Goal: Contribute content

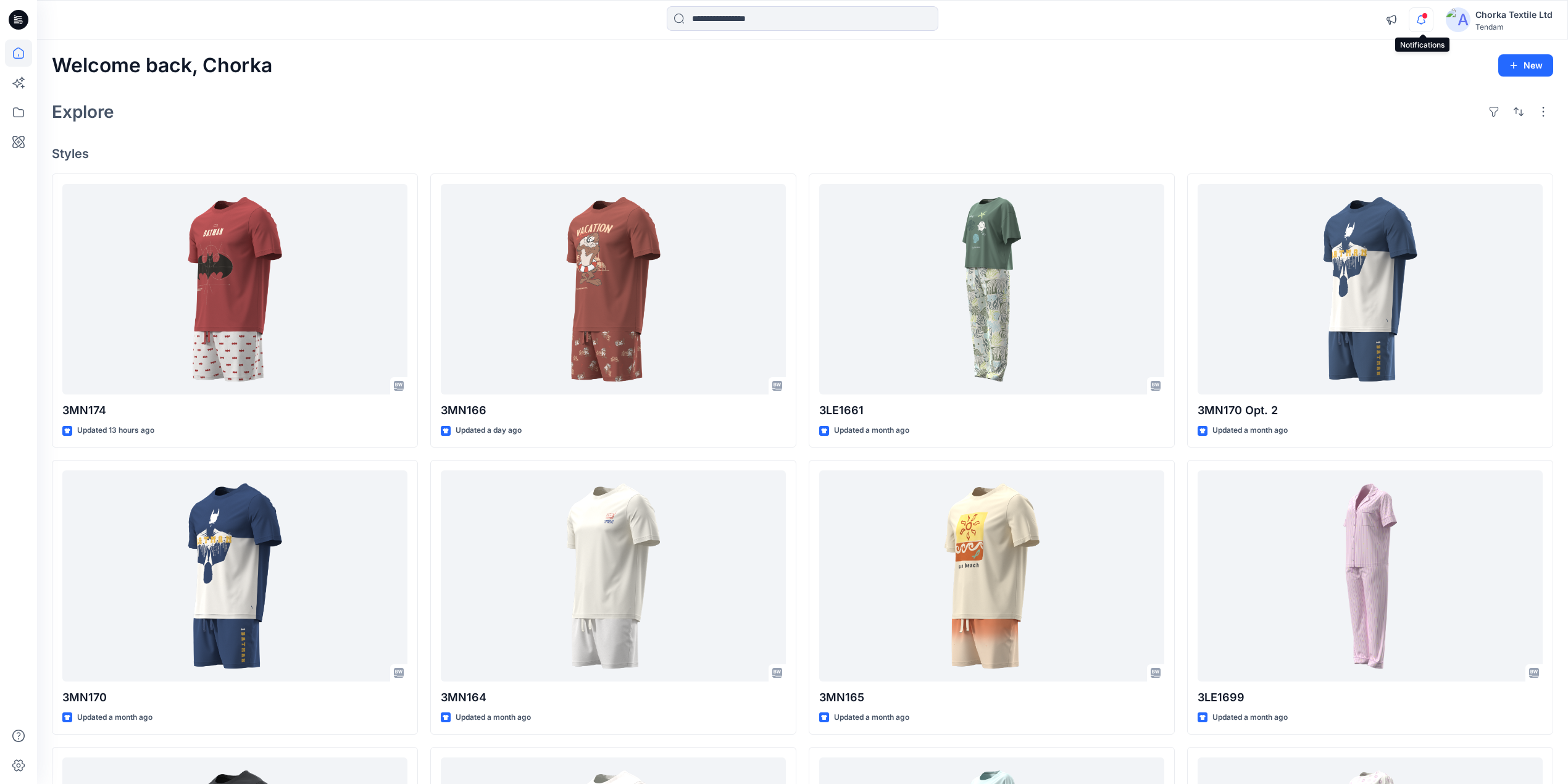
click at [1418, 12] on icon "button" at bounding box center [1421, 19] width 24 height 25
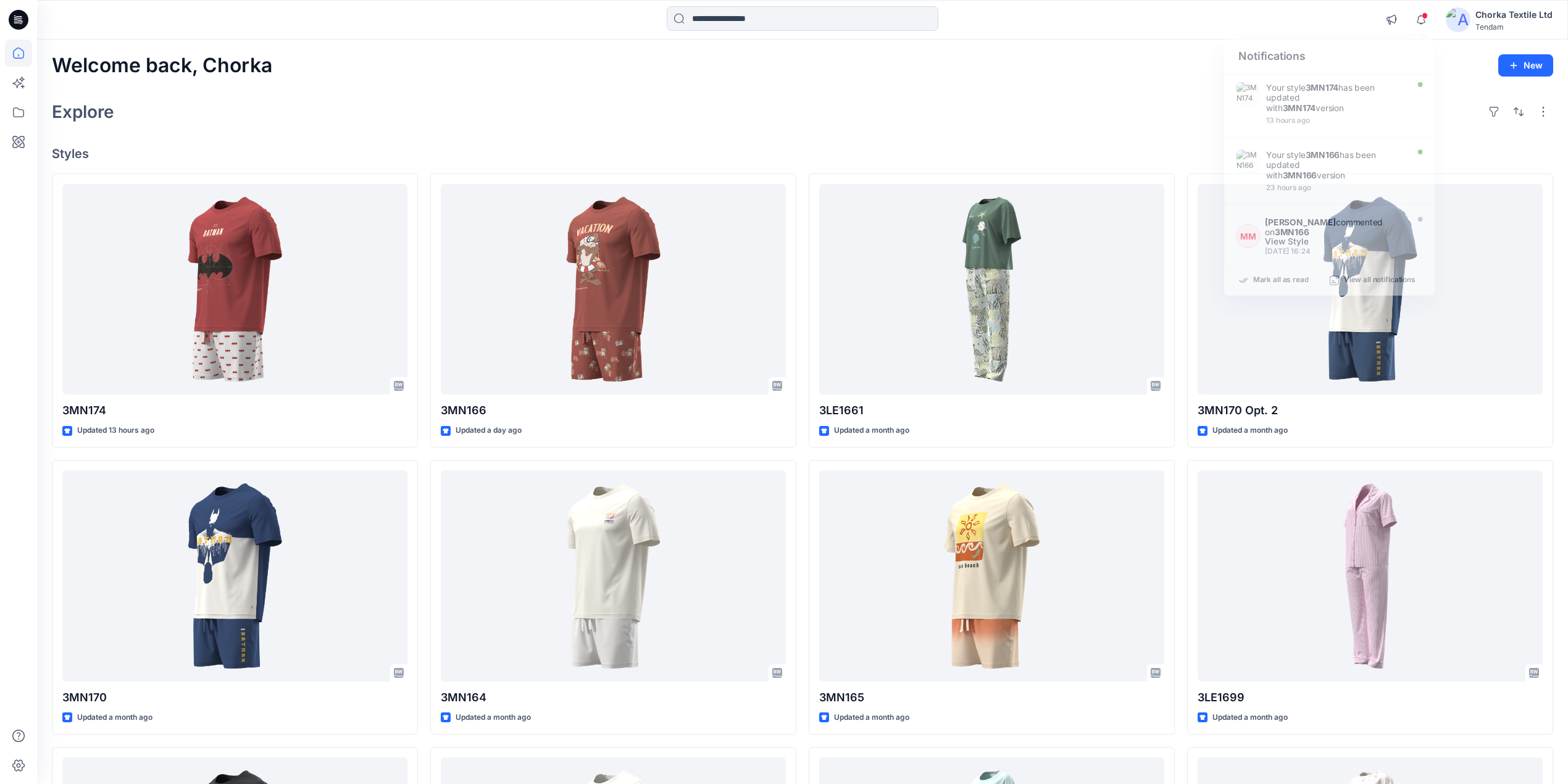
click at [1097, 109] on div "Explore" at bounding box center [802, 111] width 1501 height 30
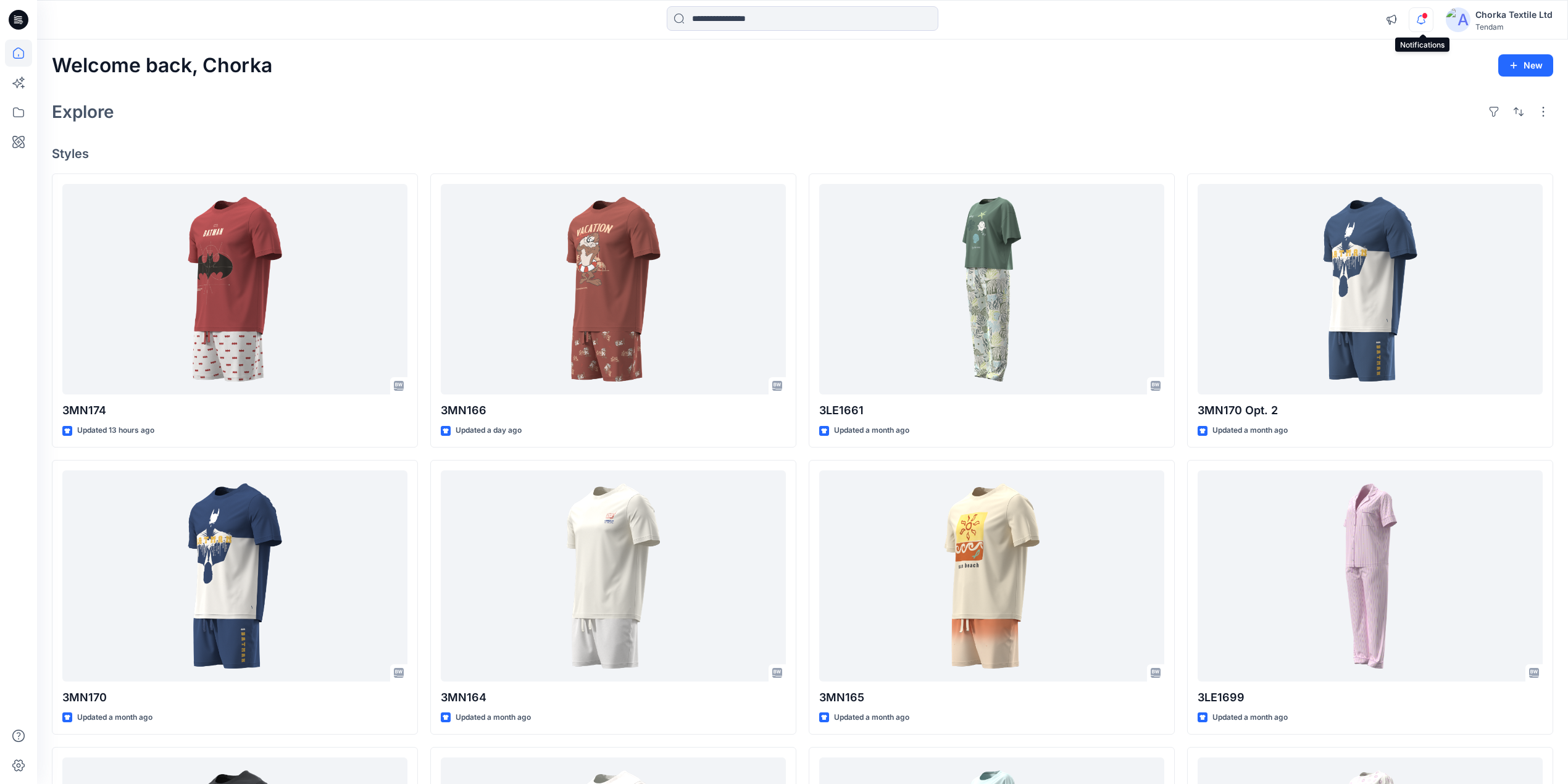
drag, startPoint x: 1420, startPoint y: 20, endPoint x: 1420, endPoint y: 27, distance: 7.0
click at [1420, 23] on icon "button" at bounding box center [1421, 19] width 9 height 8
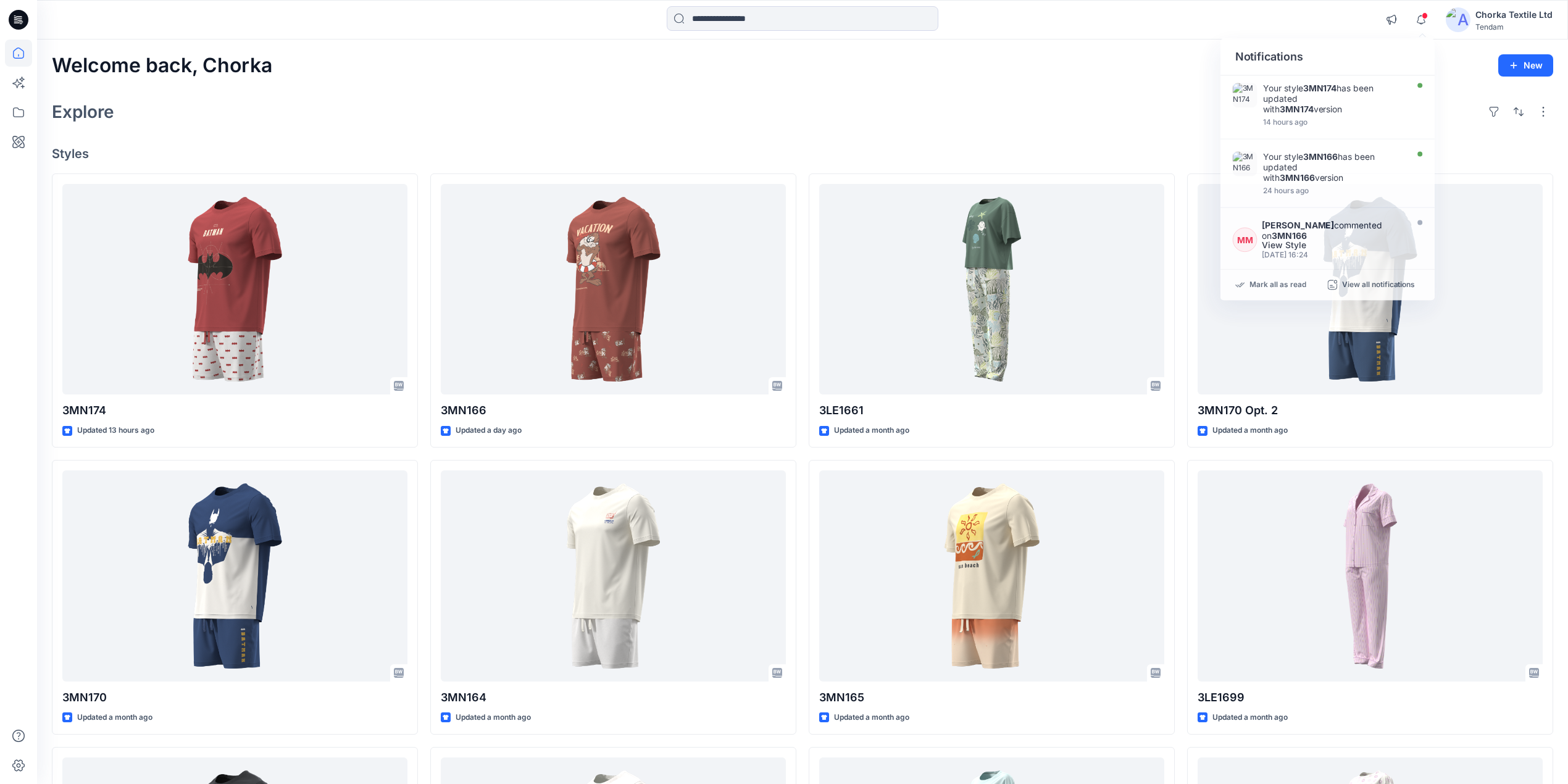
click at [1153, 96] on div "Explore" at bounding box center [802, 111] width 1501 height 30
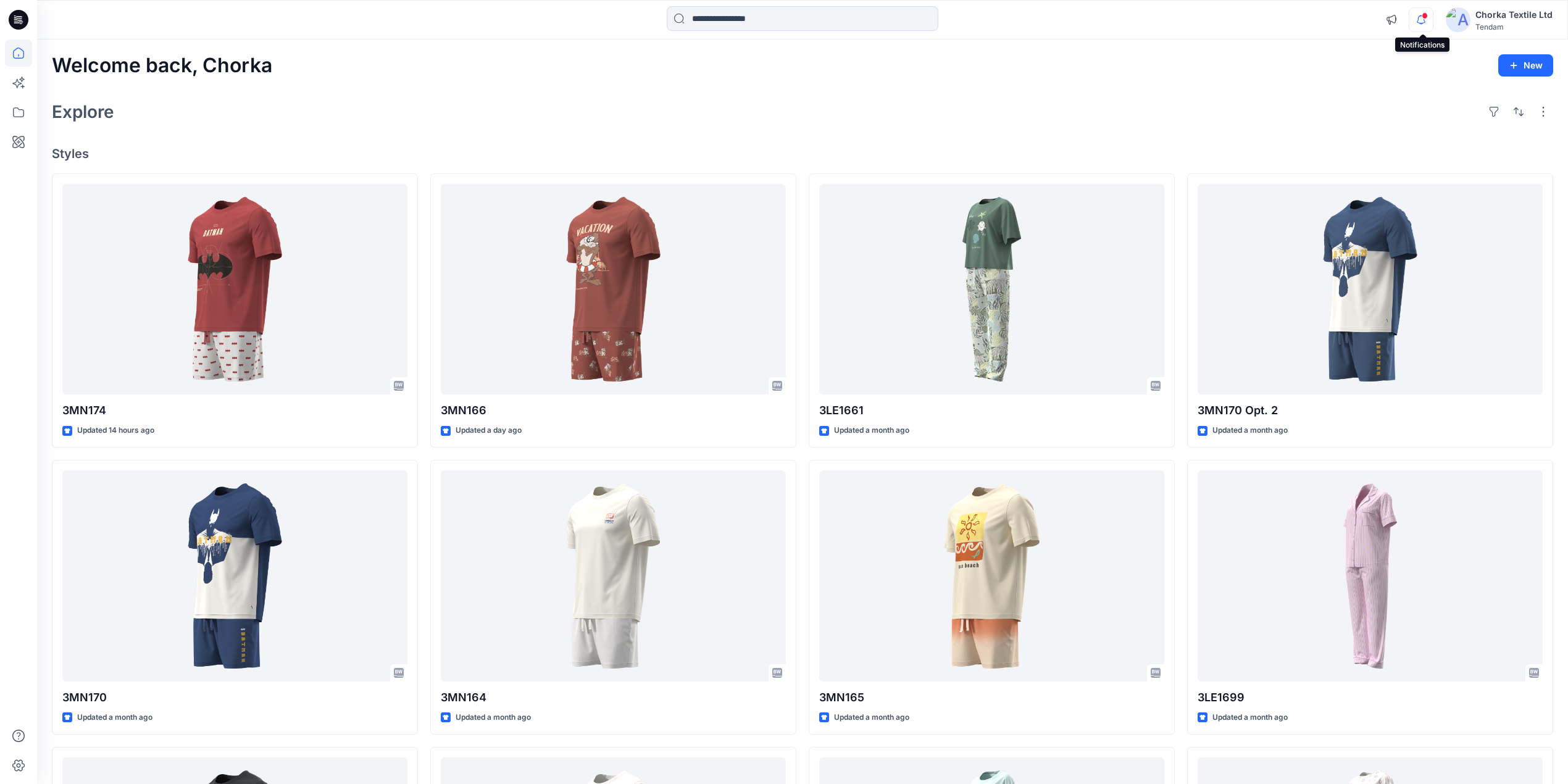
click at [1421, 18] on icon "button" at bounding box center [1421, 19] width 24 height 25
click at [1160, 96] on div "Explore" at bounding box center [802, 111] width 1501 height 30
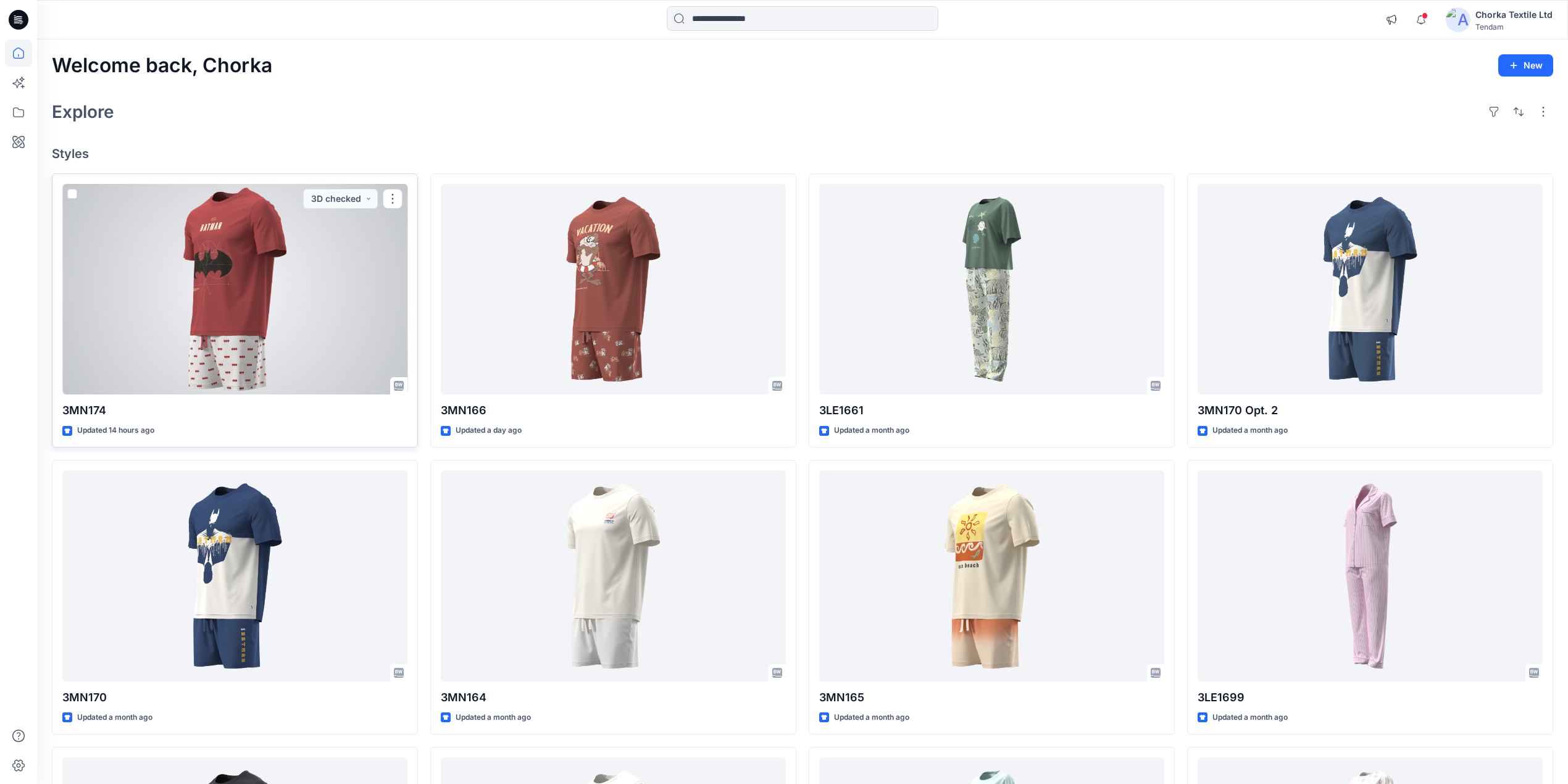
click at [295, 275] on div at bounding box center [234, 289] width 345 height 211
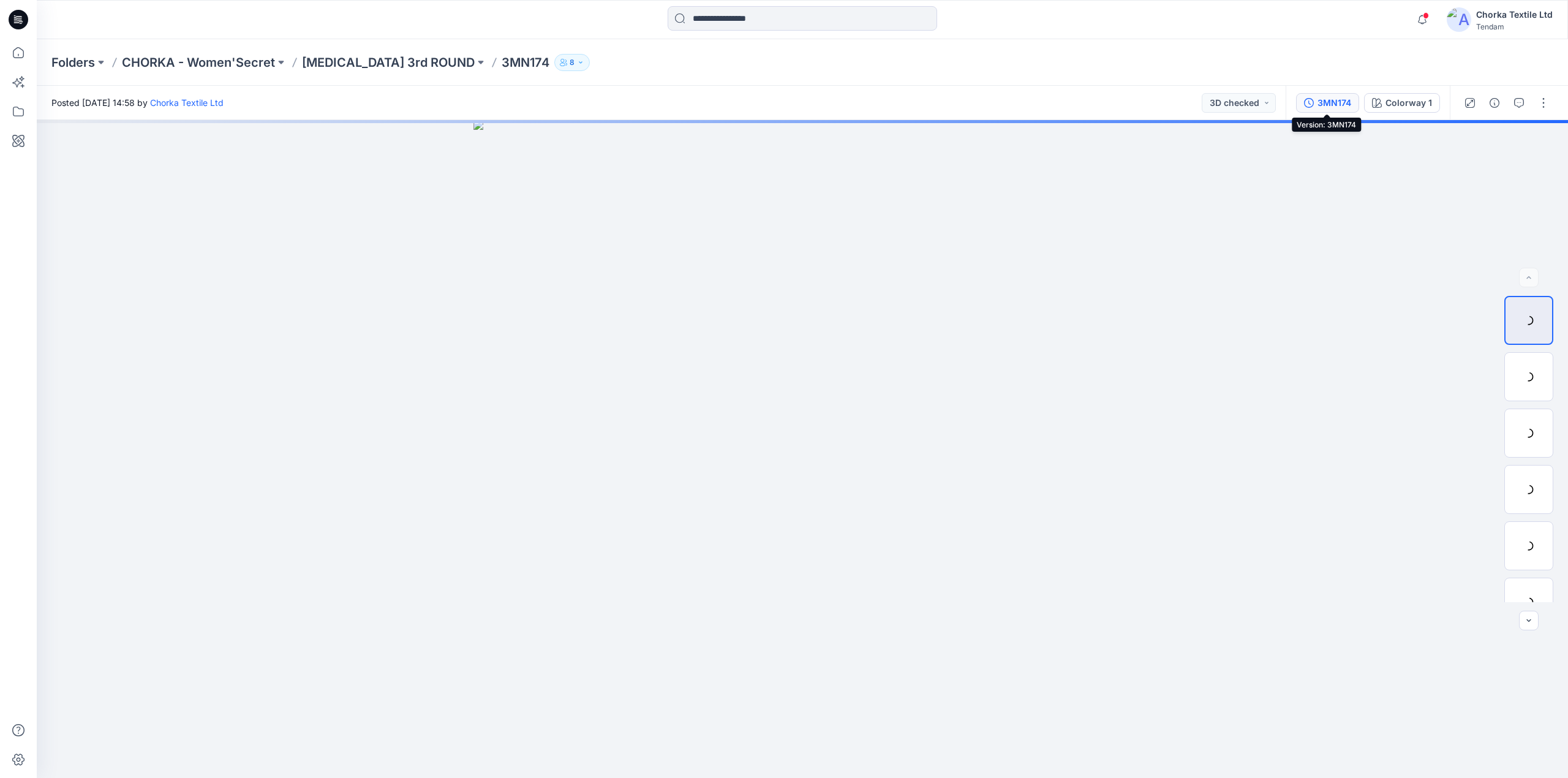
click at [1324, 99] on div "3MN174" at bounding box center [1334, 102] width 34 height 13
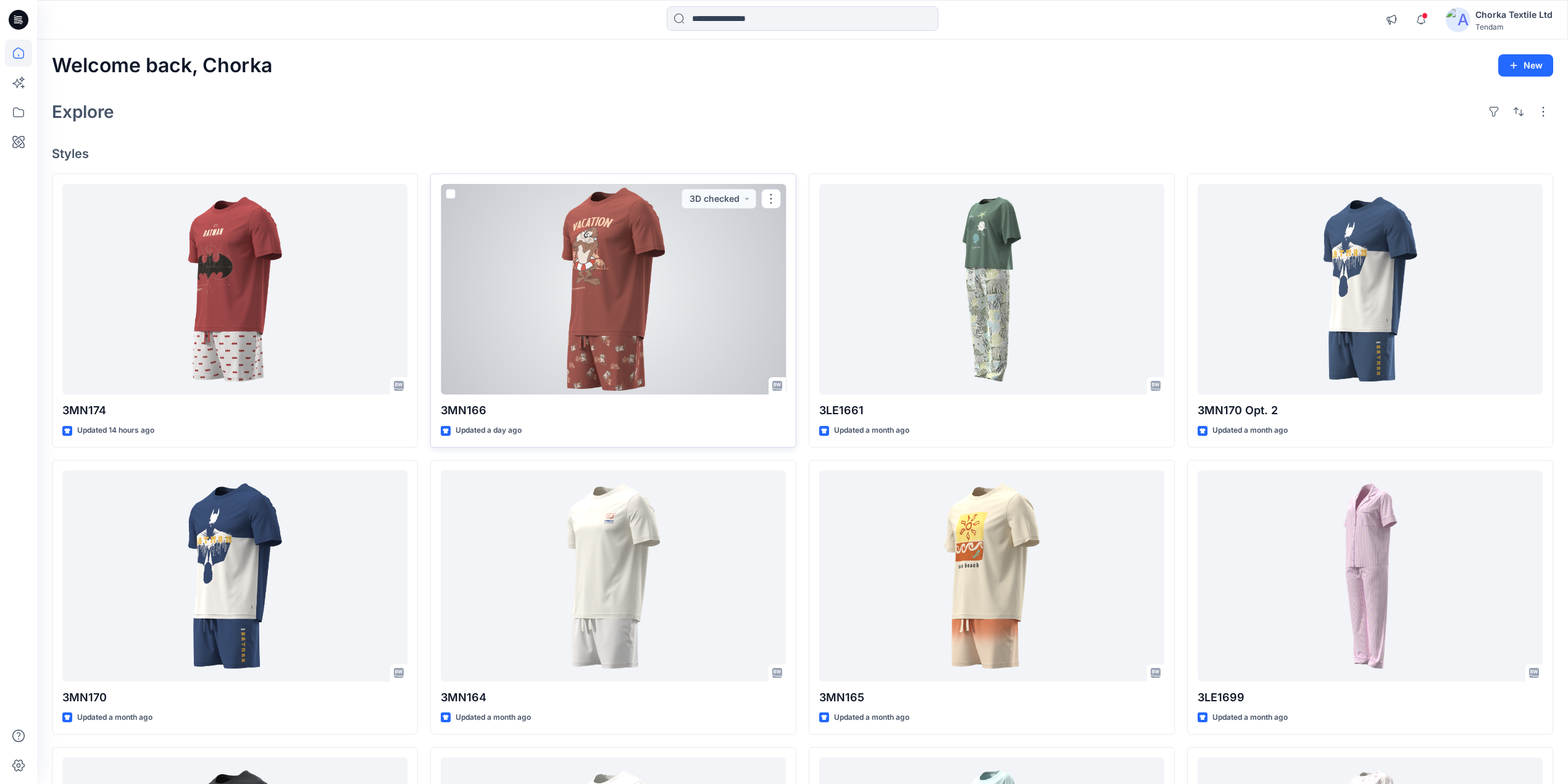
click at [594, 274] on div at bounding box center [612, 289] width 345 height 211
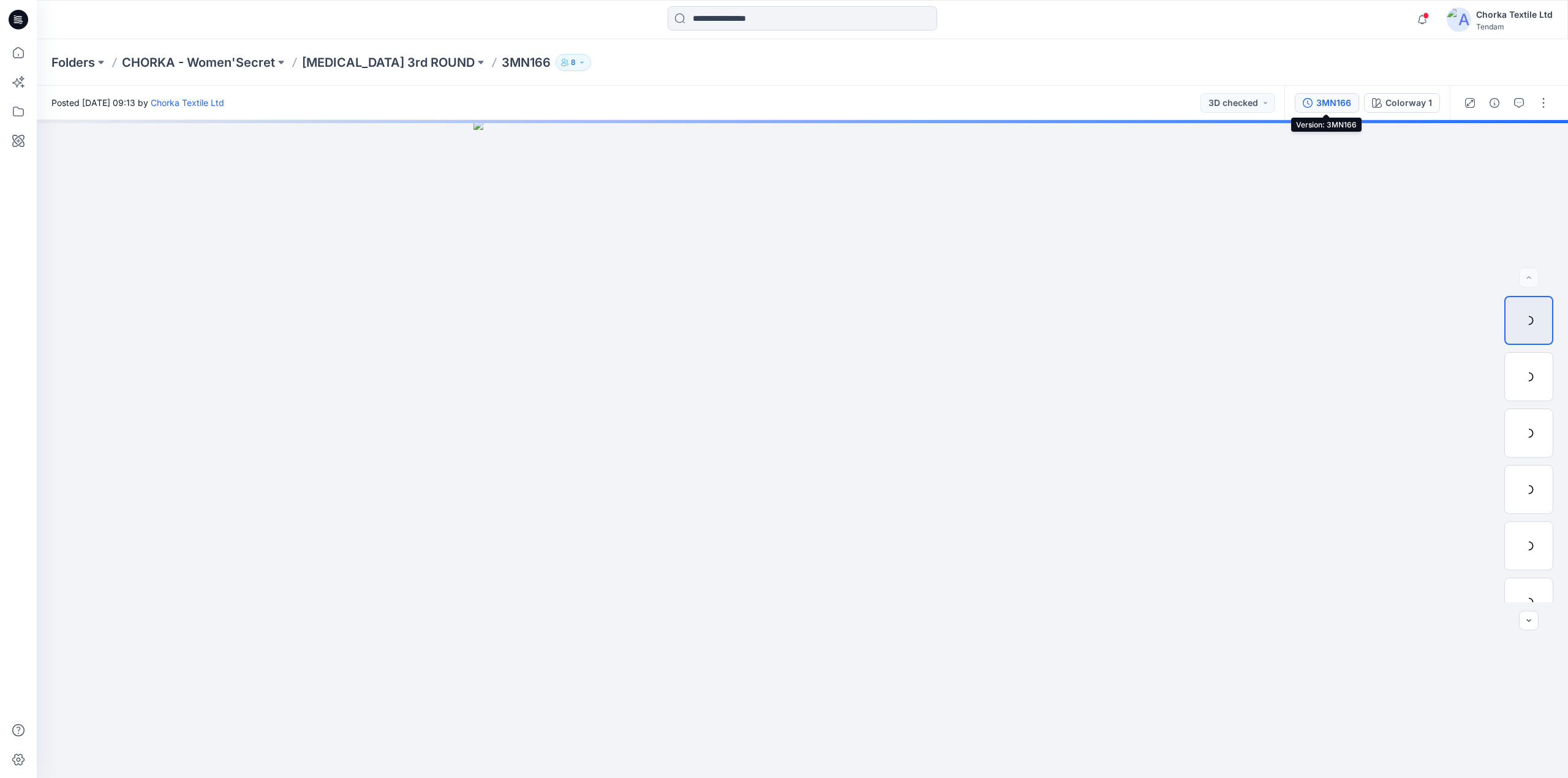
click at [1323, 96] on div "3MN166" at bounding box center [1333, 102] width 35 height 13
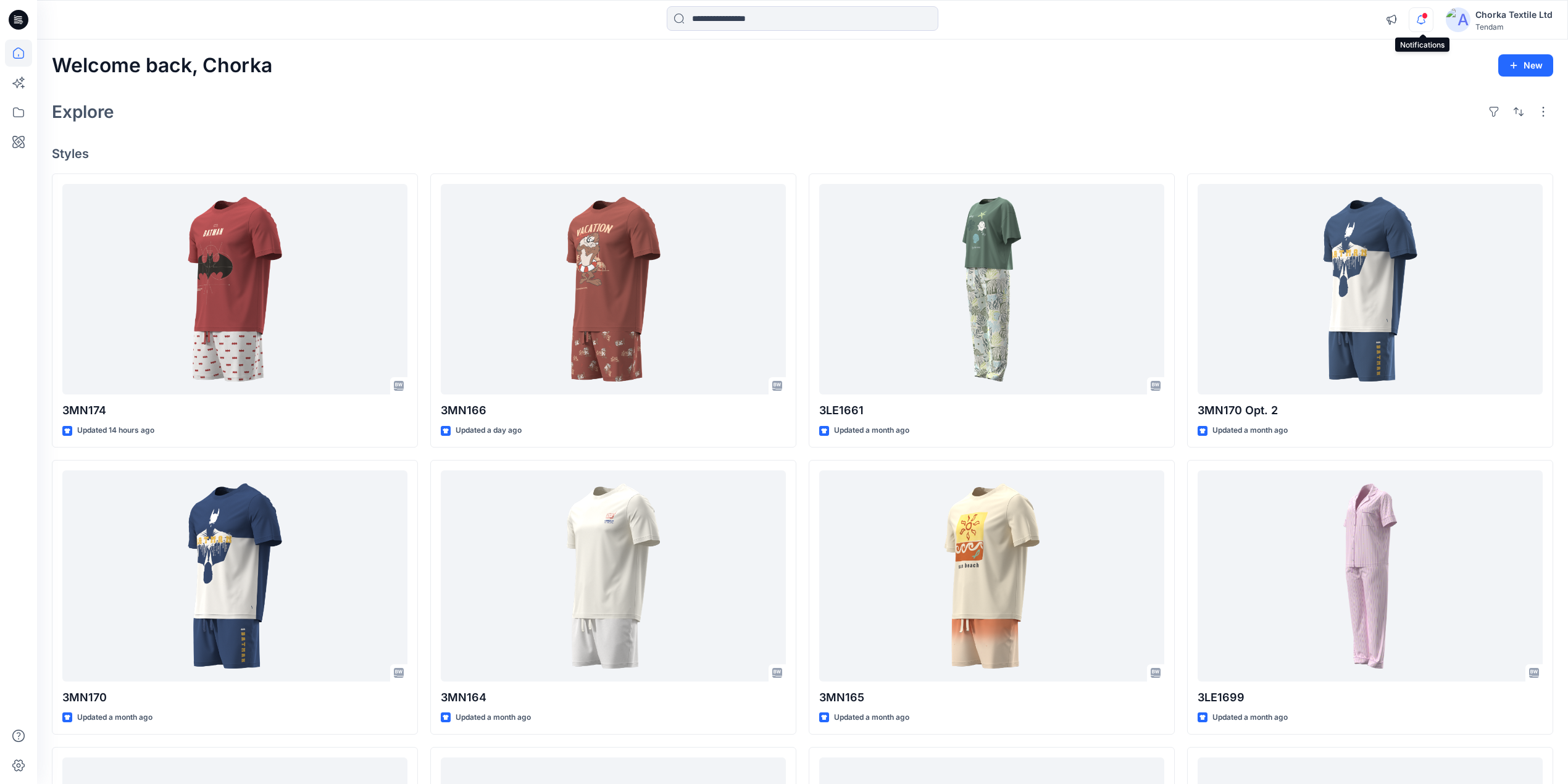
click at [1421, 20] on icon "button" at bounding box center [1421, 19] width 24 height 25
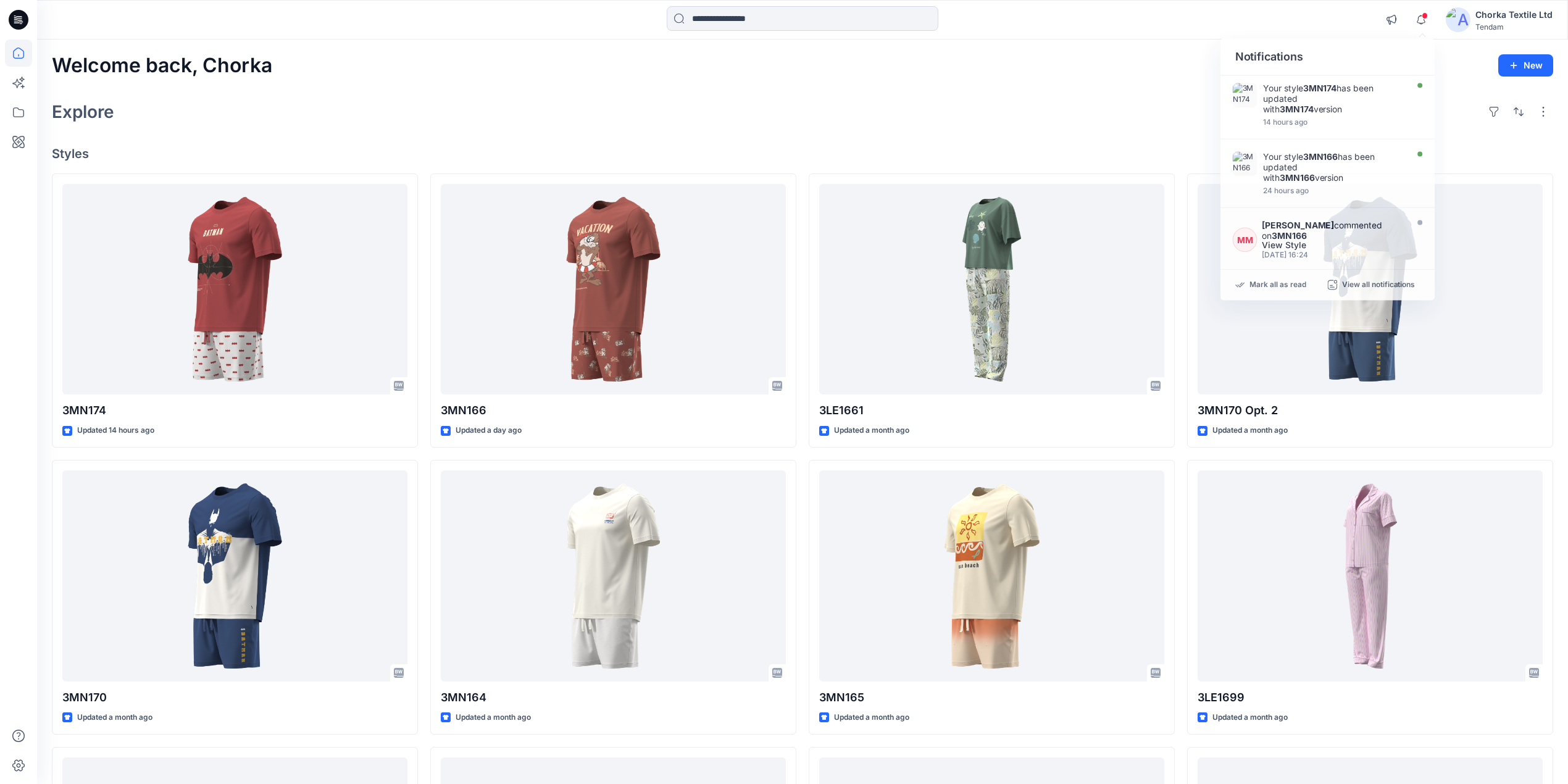
click at [247, 122] on div "Explore" at bounding box center [802, 111] width 1501 height 30
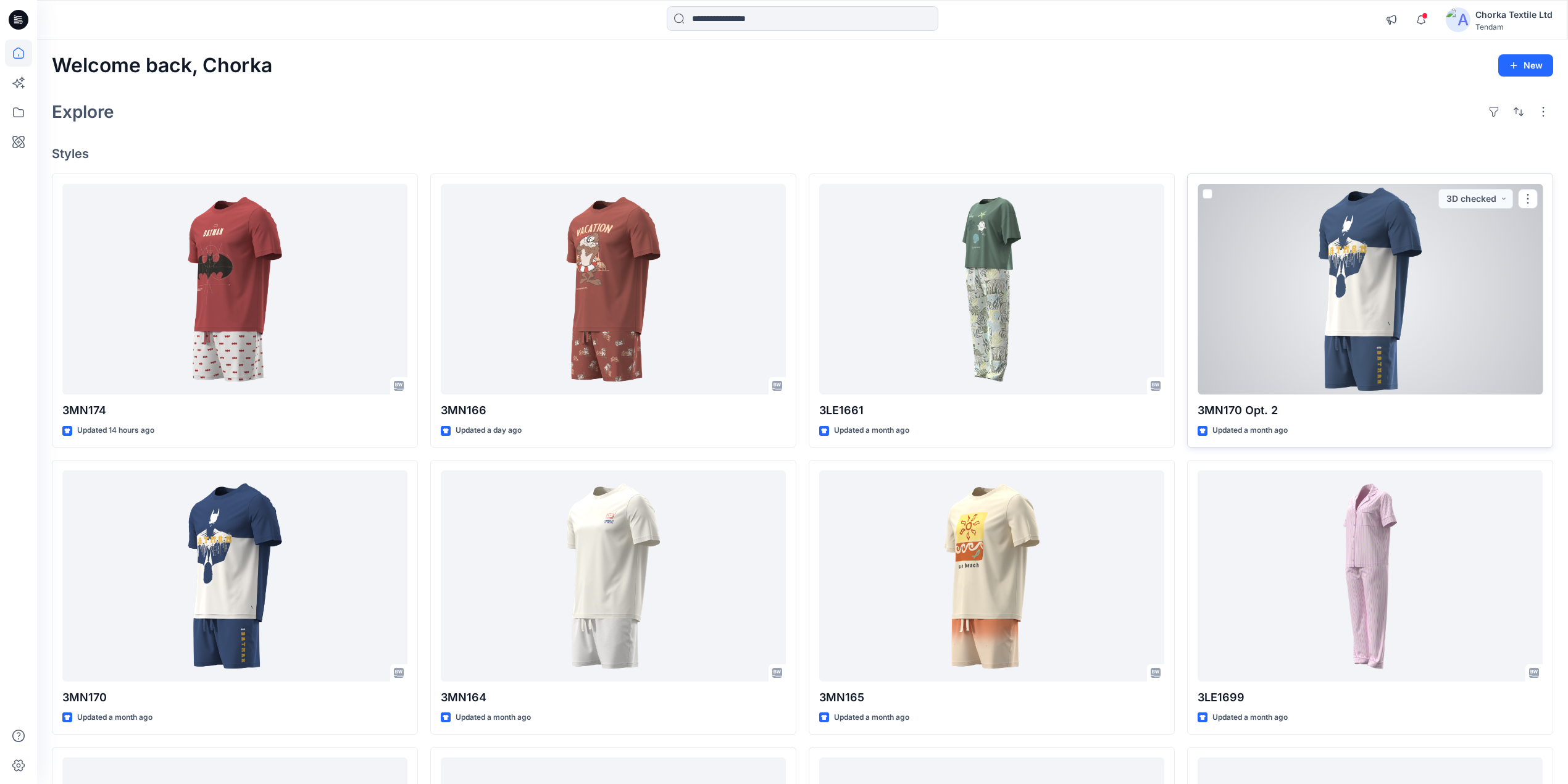
click at [1358, 359] on div at bounding box center [1369, 289] width 345 height 211
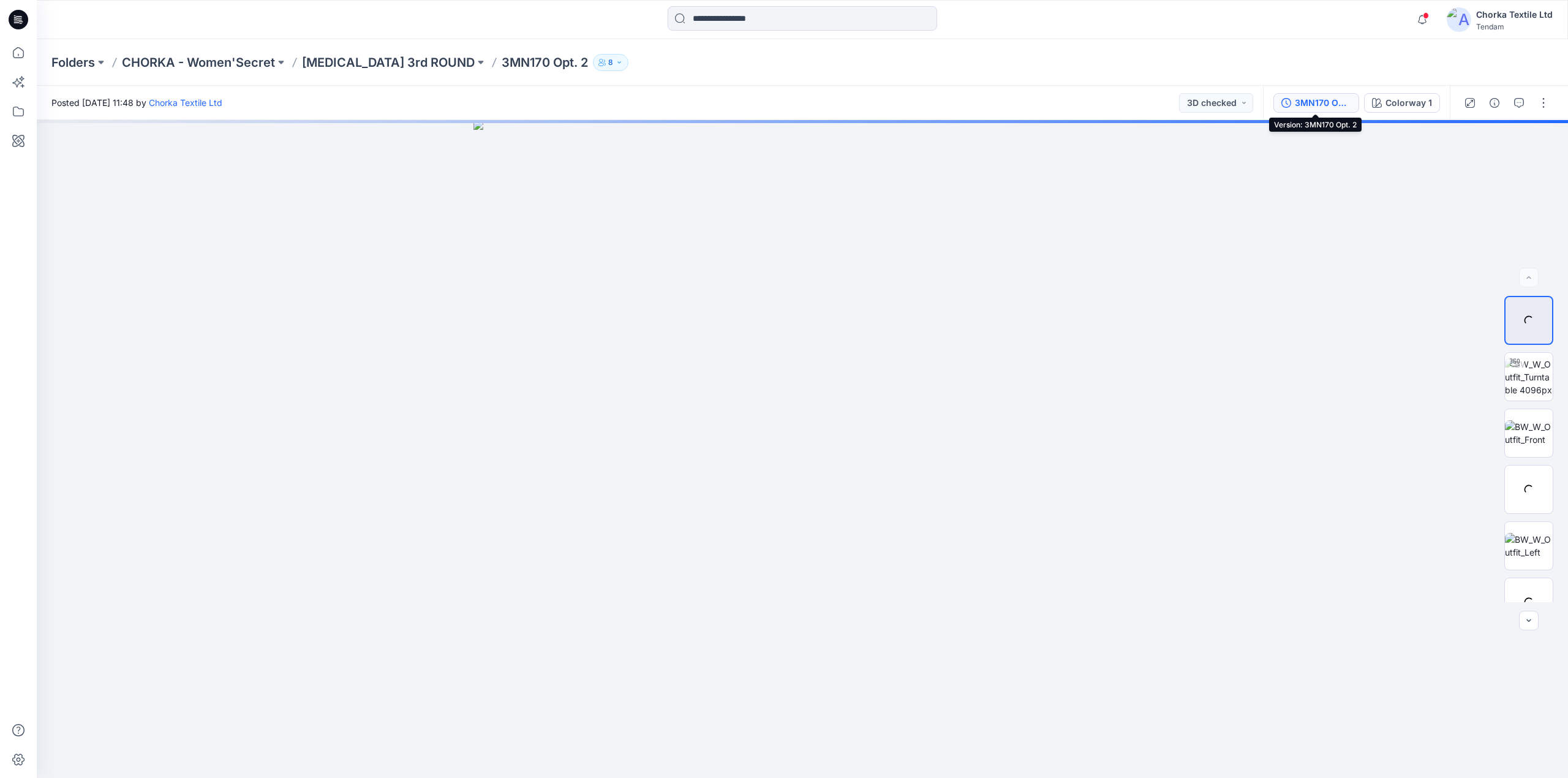
click at [1316, 99] on div "3MN170 Opt. 2" at bounding box center [1323, 102] width 57 height 13
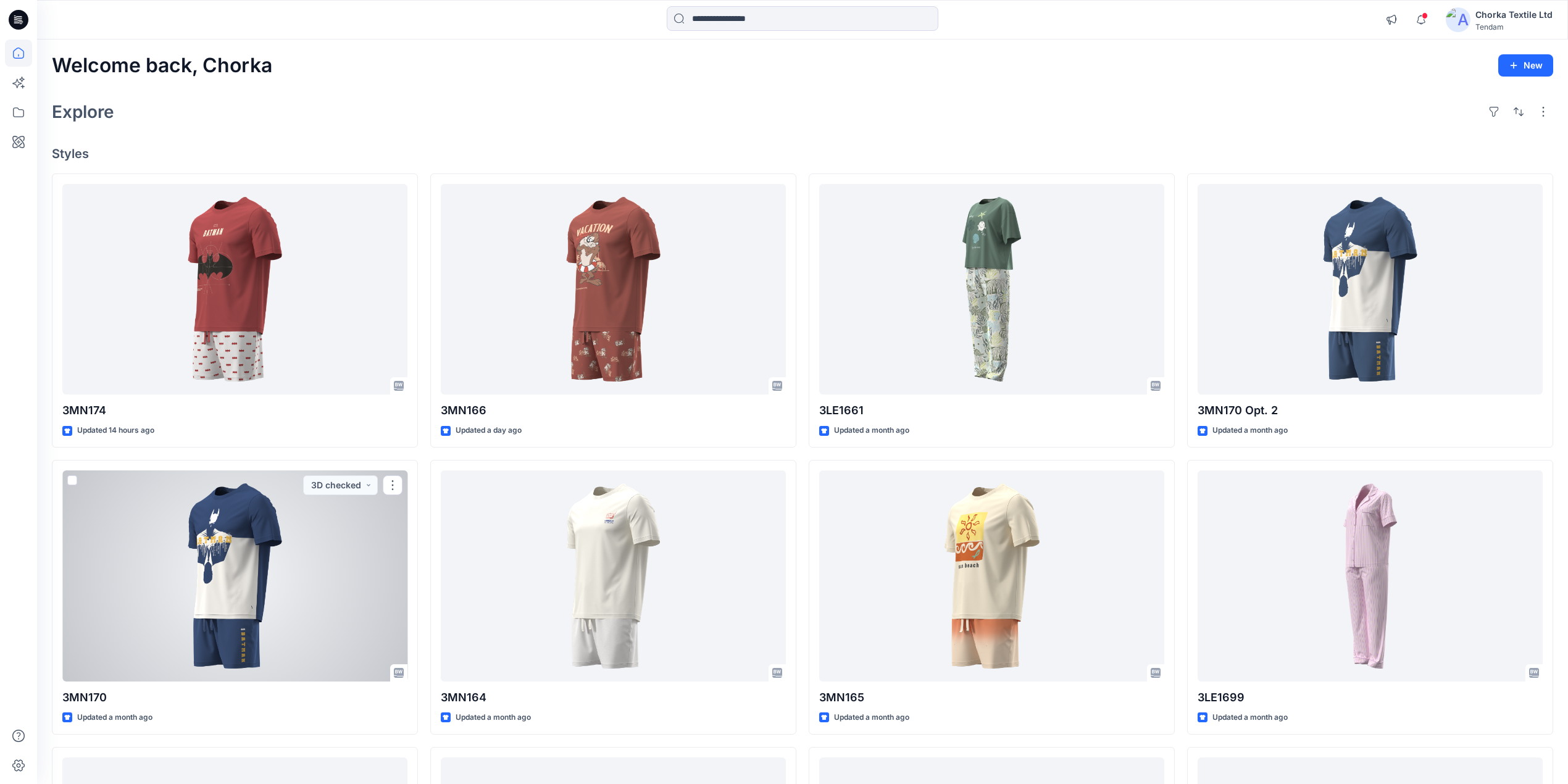
click at [273, 593] on div at bounding box center [234, 575] width 345 height 211
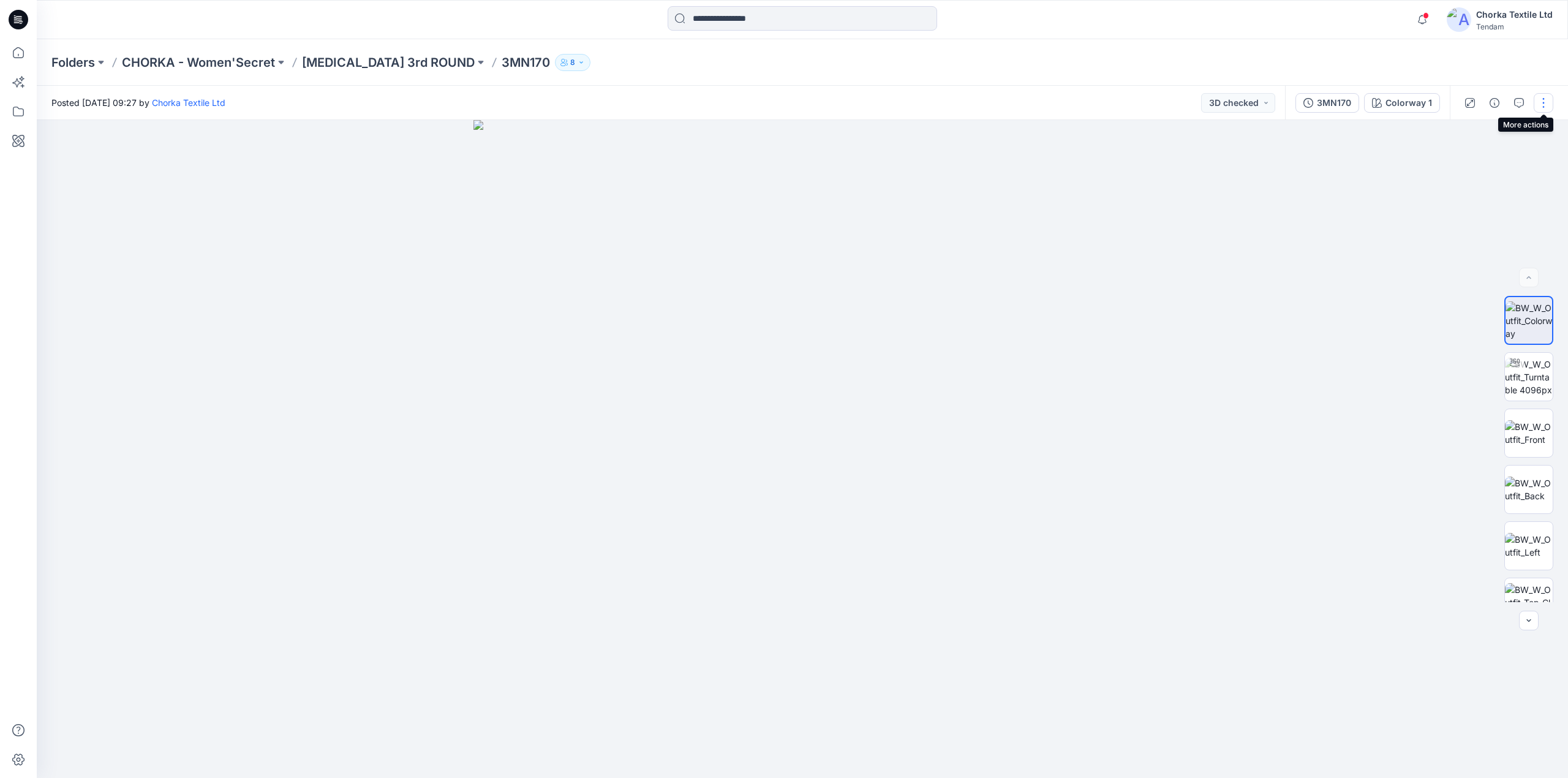
click at [1544, 98] on button "button" at bounding box center [1543, 103] width 20 height 20
click at [1471, 163] on p "Edit" at bounding box center [1465, 165] width 16 height 13
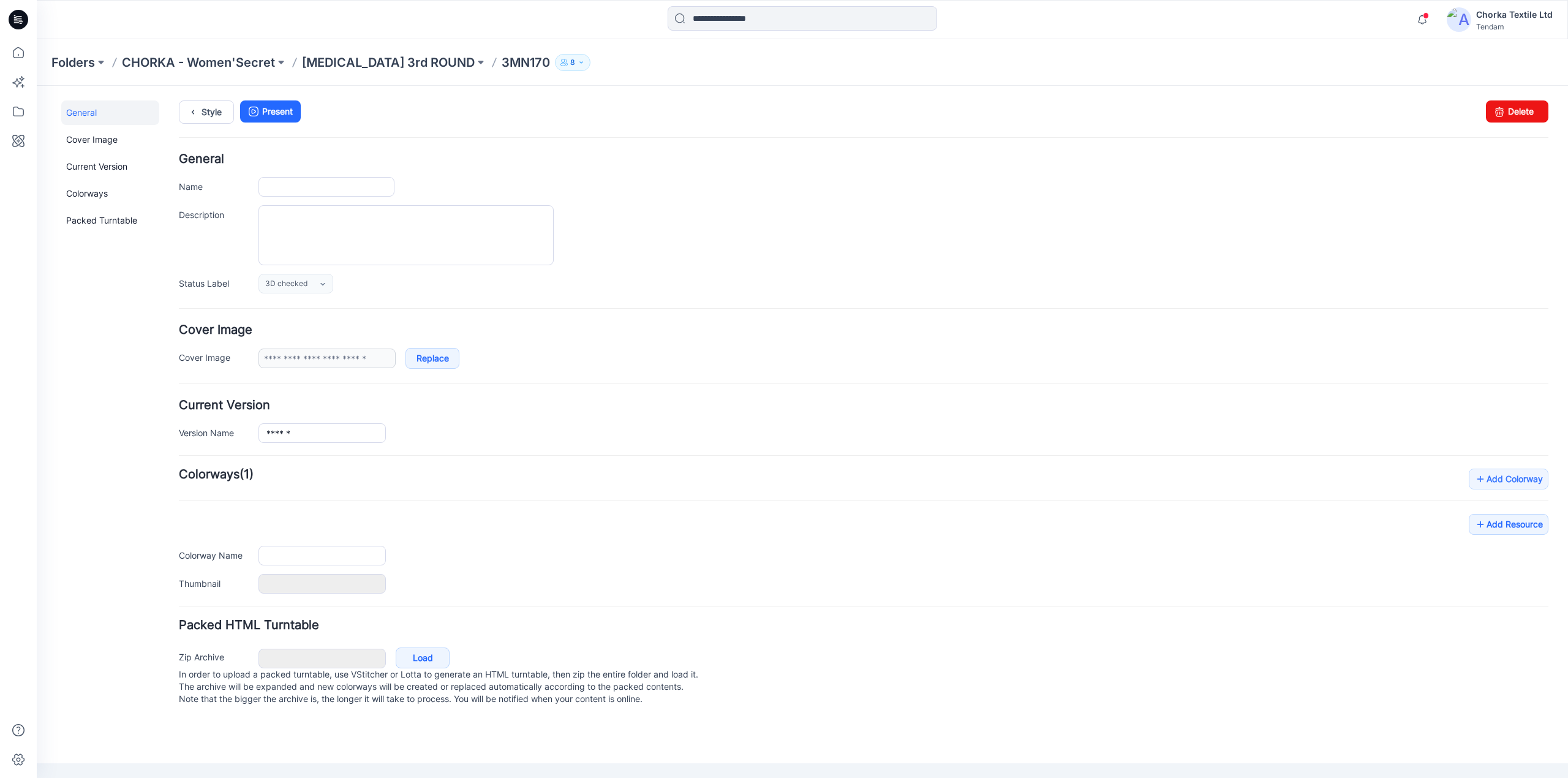
type input "******"
type input "**********"
